Goal: Task Accomplishment & Management: Manage account settings

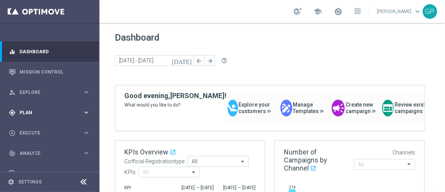
click at [86, 110] on icon "keyboard_arrow_right" at bounding box center [86, 112] width 7 height 7
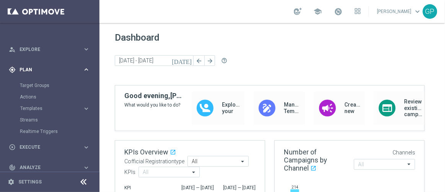
scroll to position [42, 0]
click at [41, 83] on link "Target Groups" at bounding box center [50, 86] width 60 height 6
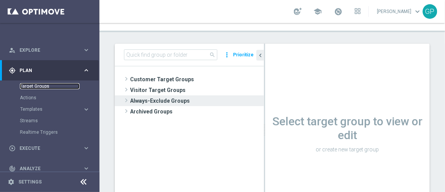
scroll to position [40, 0]
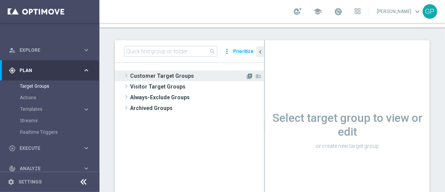
click at [249, 75] on icon "library_add" at bounding box center [249, 76] width 6 height 6
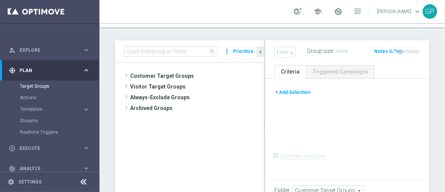
click at [280, 88] on button "+ Add Selection" at bounding box center [292, 92] width 37 height 8
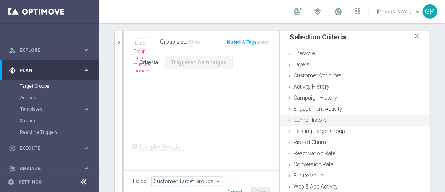
scroll to position [1, 0]
click at [286, 117] on icon at bounding box center [289, 120] width 6 height 6
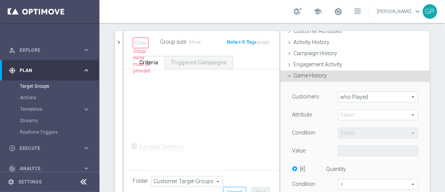
scroll to position [45, 0]
click at [286, 117] on div "Attribute" at bounding box center [309, 115] width 46 height 12
click at [362, 94] on span "who Played" at bounding box center [378, 97] width 80 height 10
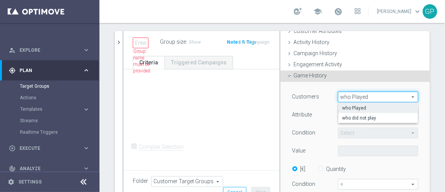
click at [382, 94] on span "who Played" at bounding box center [378, 97] width 80 height 10
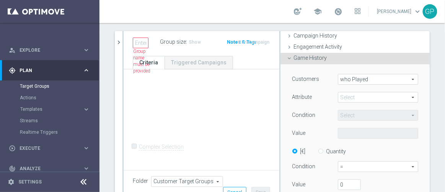
scroll to position [63, 0]
click at [351, 96] on span at bounding box center [378, 98] width 80 height 10
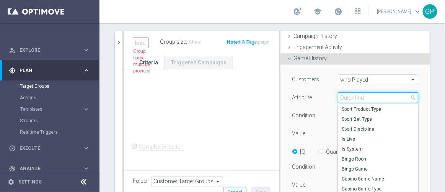
click at [351, 96] on input "search" at bounding box center [378, 97] width 80 height 11
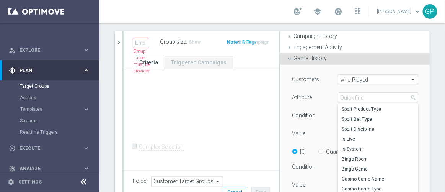
click at [315, 92] on div "Attribute" at bounding box center [309, 98] width 46 height 12
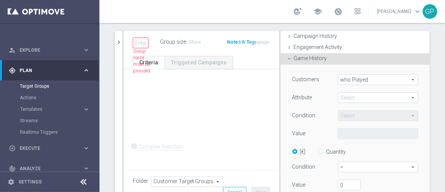
click at [338, 113] on opti-search-list "Select arrow_drop_down search" at bounding box center [378, 115] width 80 height 5
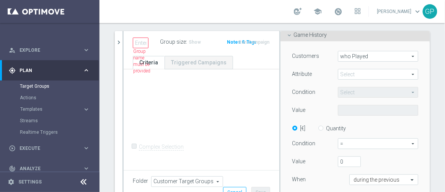
scroll to position [89, 0]
